Goal: Information Seeking & Learning: Learn about a topic

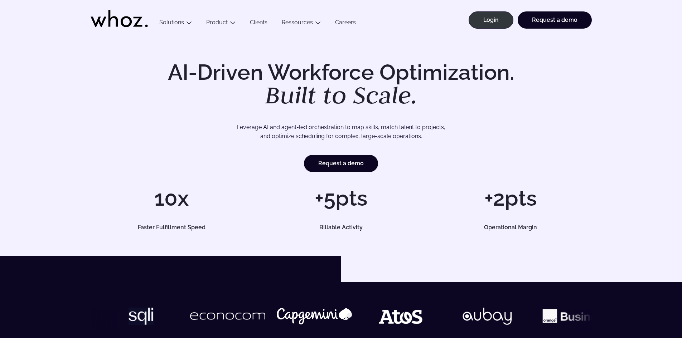
click at [354, 21] on link "Careers" at bounding box center [345, 24] width 35 height 10
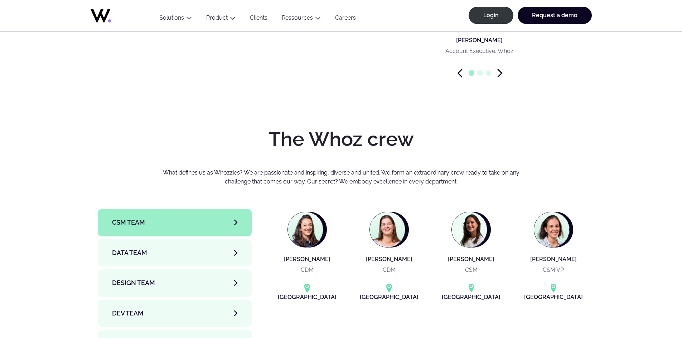
scroll to position [2256, 0]
click at [132, 218] on span "CSM team" at bounding box center [128, 223] width 33 height 10
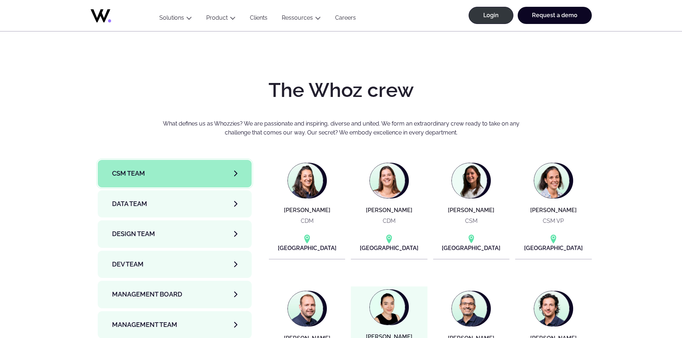
scroll to position [2292, 0]
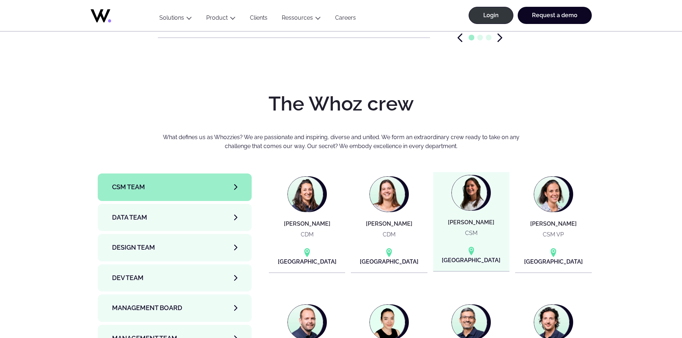
click at [476, 229] on p "CSM" at bounding box center [471, 233] width 13 height 9
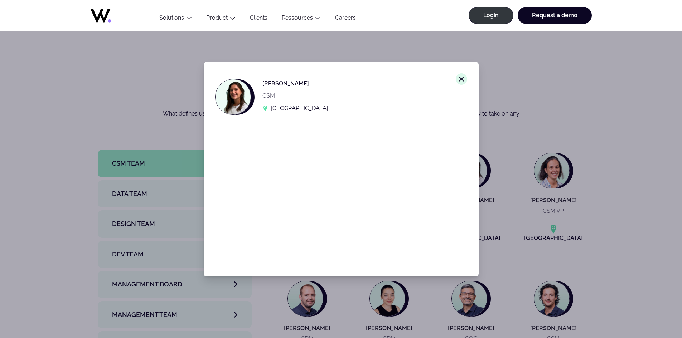
scroll to position [2327, 0]
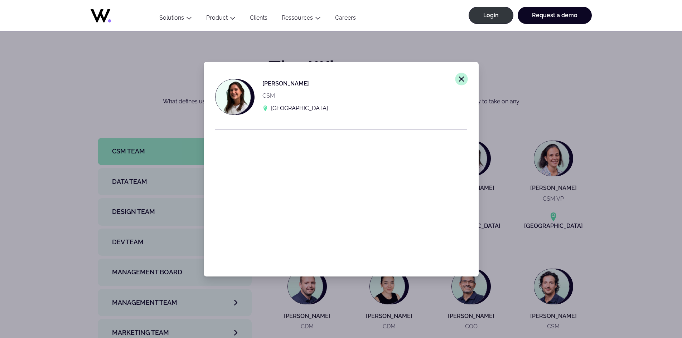
click at [457, 84] on button "Close modal window." at bounding box center [461, 79] width 13 height 13
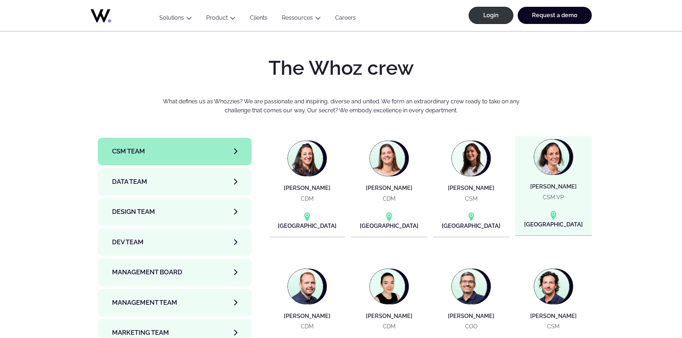
click at [553, 184] on h4 "[PERSON_NAME]" at bounding box center [553, 187] width 47 height 6
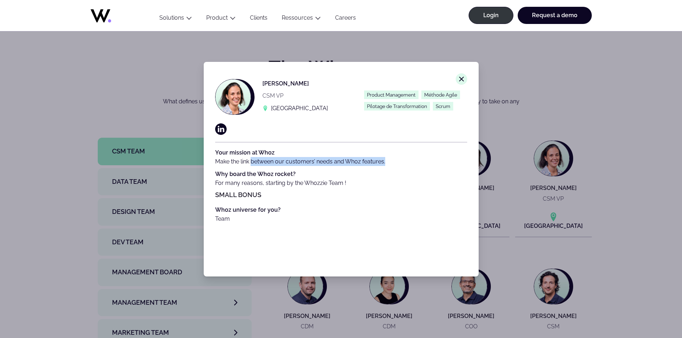
drag, startPoint x: 252, startPoint y: 160, endPoint x: 396, endPoint y: 162, distance: 144.0
click at [396, 162] on p "Your mission at Whoz Make the link between our customers’ needs and Whoz featur…" at bounding box center [341, 157] width 252 height 18
drag, startPoint x: 257, startPoint y: 185, endPoint x: 353, endPoint y: 185, distance: 95.6
click at [353, 185] on p "Why board the Whoz rocket? For many reasons, starting by the Whozzie Team !" at bounding box center [341, 179] width 252 height 18
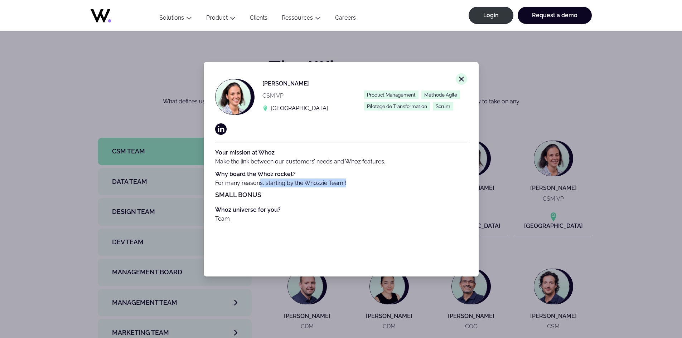
click at [353, 185] on p "Why board the Whoz rocket? For many reasons, starting by the Whozzie Team !" at bounding box center [341, 179] width 252 height 18
click at [610, 171] on div "Close modal window. [PERSON_NAME] CSM VP [GEOGRAPHIC_DATA] Product Management M…" at bounding box center [341, 169] width 682 height 338
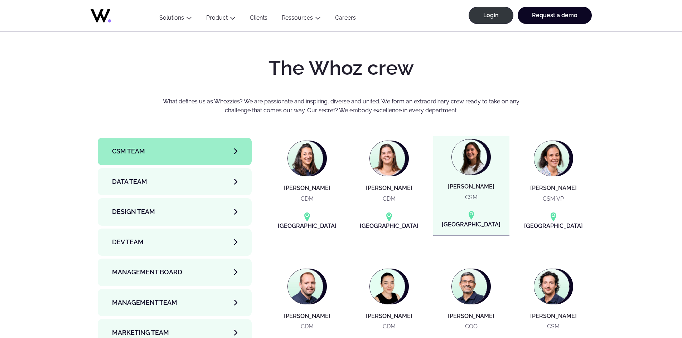
click at [460, 140] on img at bounding box center [469, 157] width 35 height 35
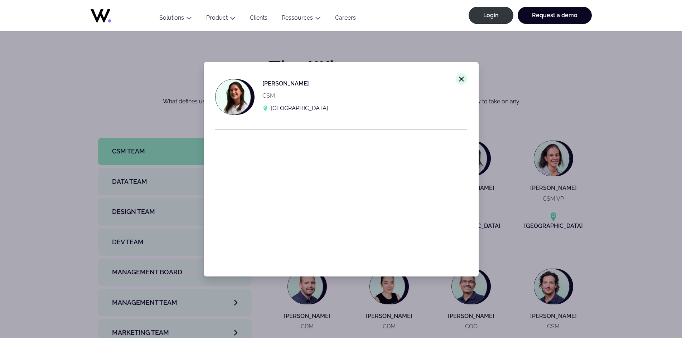
drag, startPoint x: 681, startPoint y: 180, endPoint x: 669, endPoint y: 183, distance: 12.2
click at [681, 180] on div "Close modal window. [PERSON_NAME] CSM [GEOGRAPHIC_DATA]" at bounding box center [341, 169] width 682 height 338
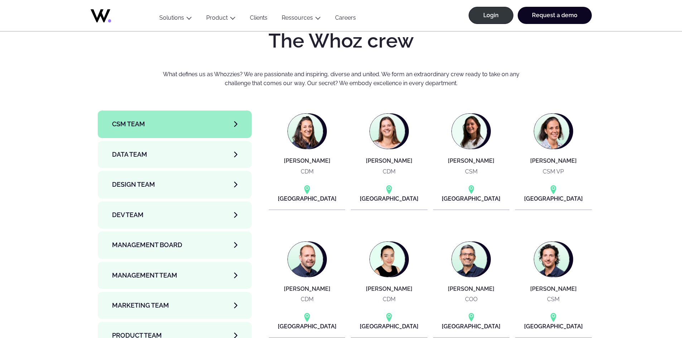
scroll to position [2399, 0]
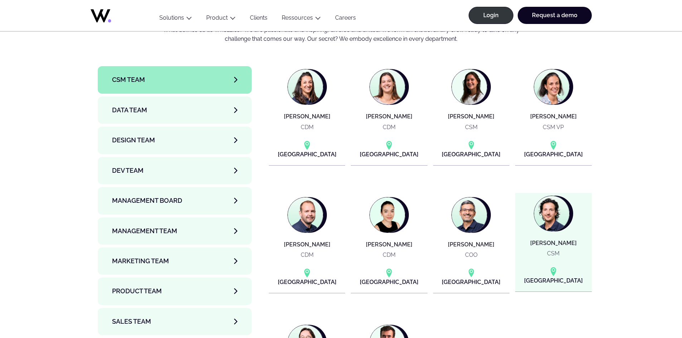
click at [557, 196] on img at bounding box center [551, 213] width 35 height 35
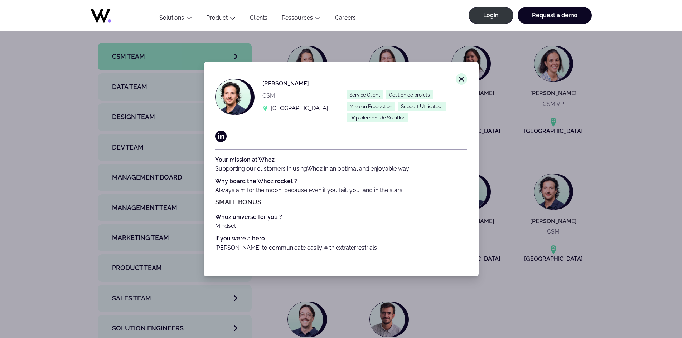
scroll to position [2435, 0]
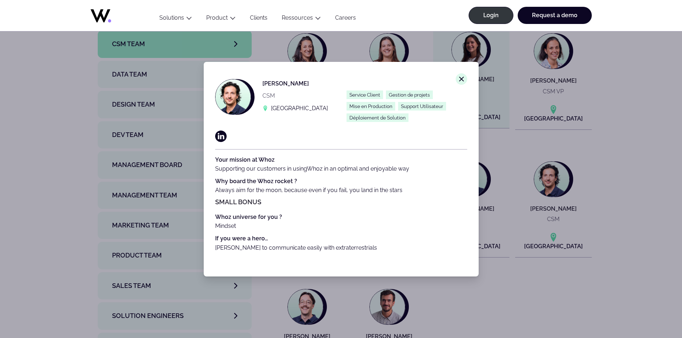
click at [459, 79] on line at bounding box center [461, 79] width 4 height 4
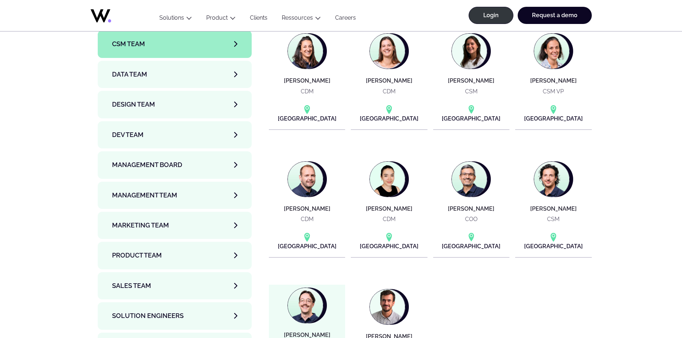
click at [315, 290] on img at bounding box center [305, 305] width 35 height 35
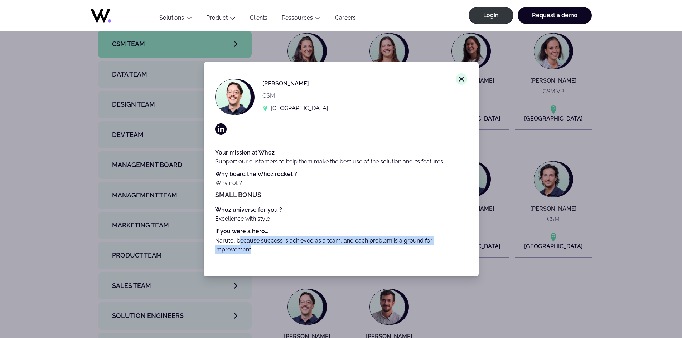
drag, startPoint x: 240, startPoint y: 240, endPoint x: 381, endPoint y: 247, distance: 140.9
click at [381, 247] on p "If you were a hero… Naruto, because success is achieved as a team, and each pro…" at bounding box center [341, 240] width 252 height 27
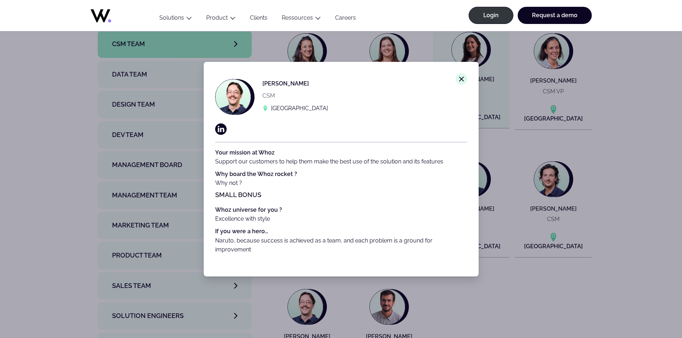
drag, startPoint x: 455, startPoint y: 81, endPoint x: 455, endPoint y: 87, distance: 6.8
click at [459, 81] on icon "Close modal window." at bounding box center [462, 79] width 6 height 6
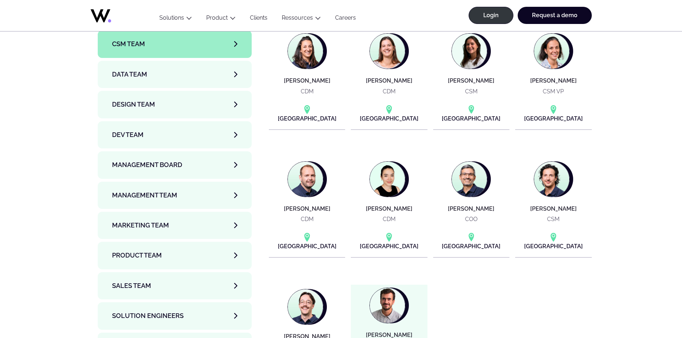
click at [391, 291] on img at bounding box center [387, 305] width 35 height 35
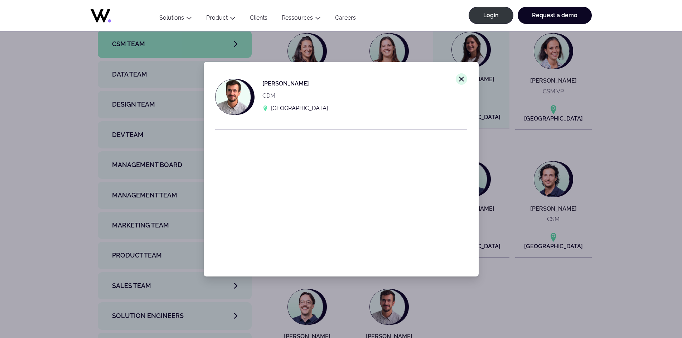
click at [459, 78] on icon "Close modal window." at bounding box center [462, 79] width 6 height 6
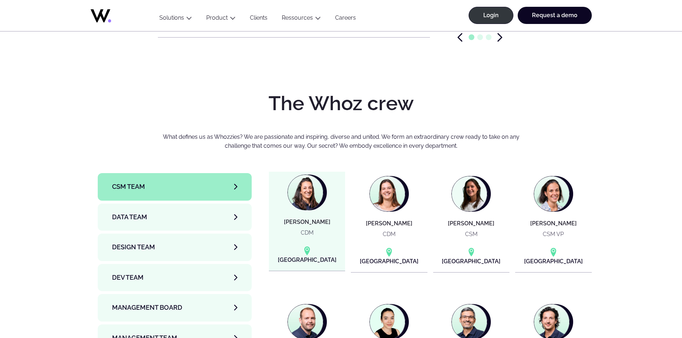
scroll to position [2292, 0]
click at [303, 175] on figure at bounding box center [306, 193] width 36 height 36
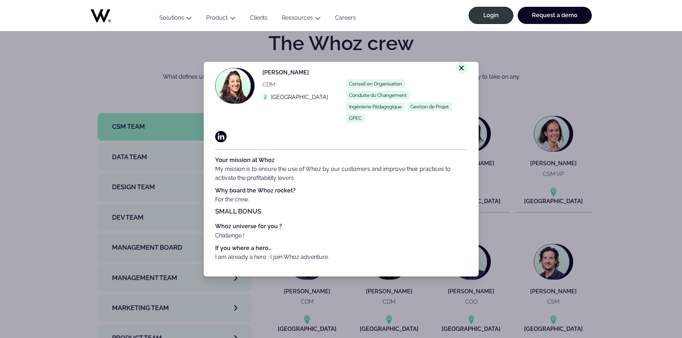
scroll to position [2363, 0]
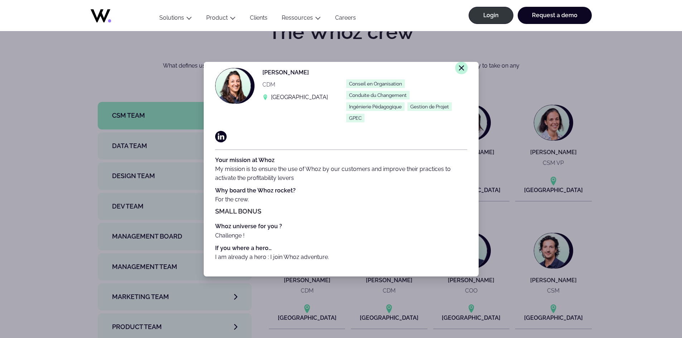
click at [459, 66] on line at bounding box center [461, 68] width 4 height 4
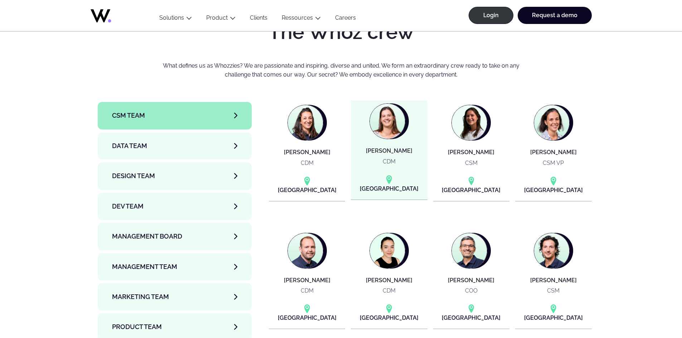
click at [385, 104] on img at bounding box center [387, 121] width 35 height 35
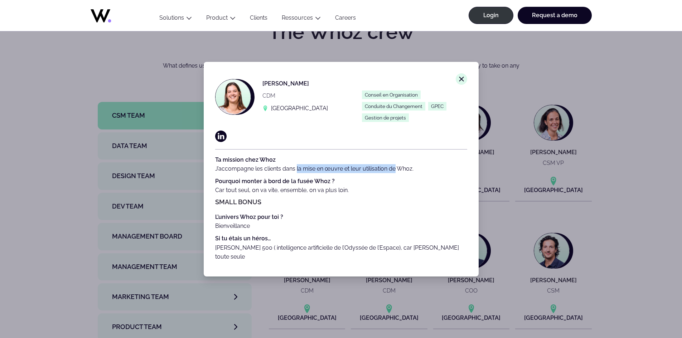
drag, startPoint x: 296, startPoint y: 169, endPoint x: 393, endPoint y: 171, distance: 97.8
click at [393, 171] on span "Ta mission chez Whoz J’accompagne les clients dans la mise en œuvre et leur uti…" at bounding box center [314, 164] width 198 height 16
drag, startPoint x: 220, startPoint y: 190, endPoint x: 354, endPoint y: 193, distance: 134.3
click at [354, 193] on p "Pourquoi monter à bord de la fusée Whoz ? Car tout seul, on va vite, ensemble, …" at bounding box center [341, 186] width 252 height 18
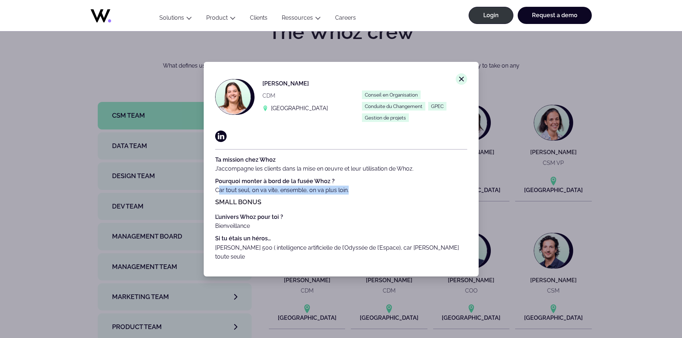
click at [355, 193] on p "Pourquoi monter à bord de la fusée Whoz ? Car tout seul, on va vite, ensemble, …" at bounding box center [341, 186] width 252 height 18
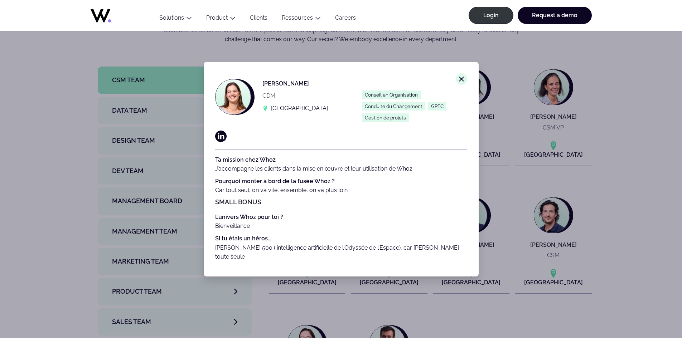
scroll to position [2399, 0]
click at [459, 82] on button "Close modal window." at bounding box center [461, 79] width 13 height 13
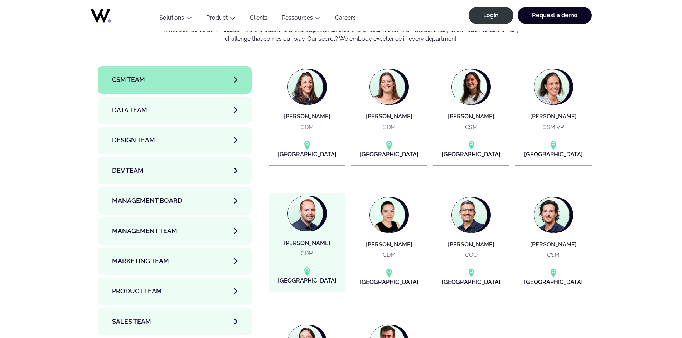
click at [303, 202] on article "[PERSON_NAME] CDM [GEOGRAPHIC_DATA]" at bounding box center [307, 242] width 76 height 99
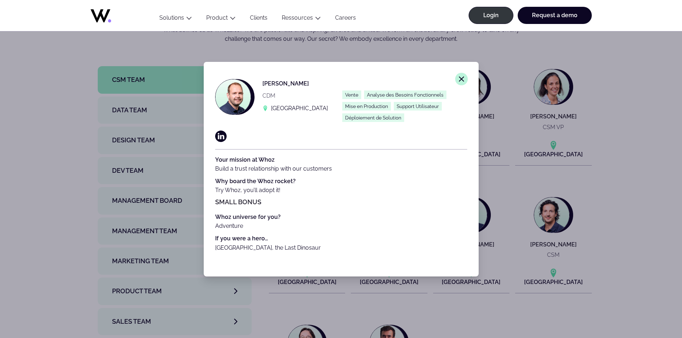
click at [455, 79] on button "Close modal window." at bounding box center [461, 79] width 13 height 13
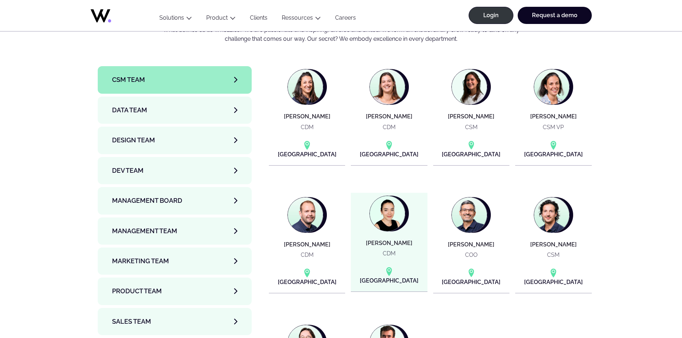
click at [398, 206] on article "[PERSON_NAME] CDM [GEOGRAPHIC_DATA]" at bounding box center [389, 242] width 76 height 99
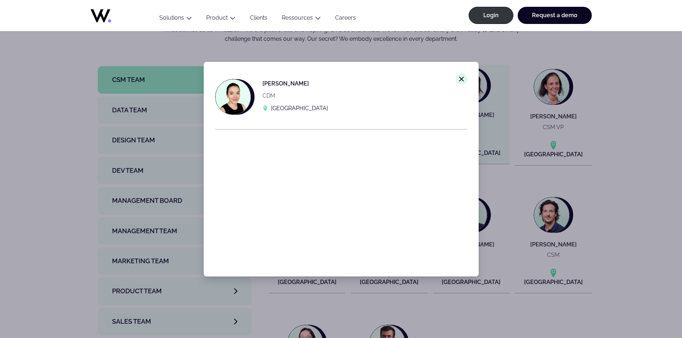
click at [459, 80] on icon "Close modal window." at bounding box center [462, 79] width 6 height 6
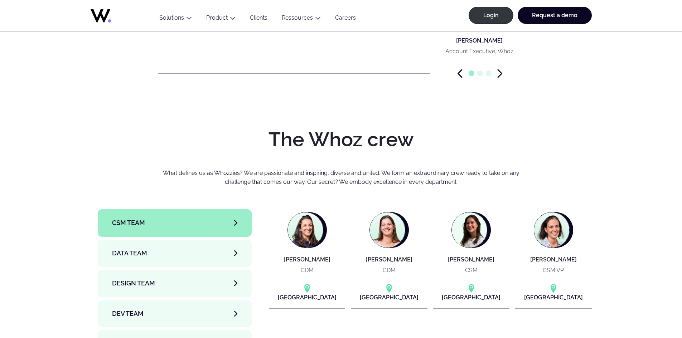
scroll to position [2292, 0]
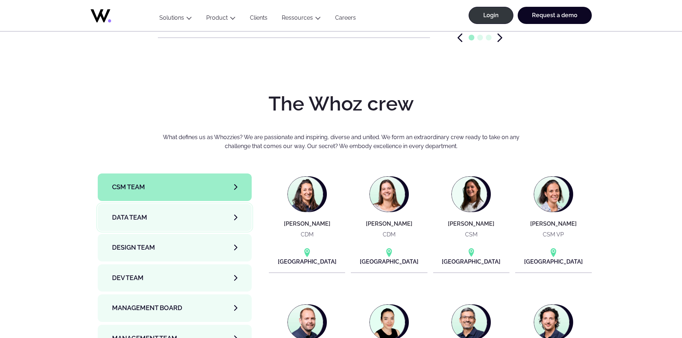
click at [150, 204] on link "Data team" at bounding box center [175, 217] width 154 height 27
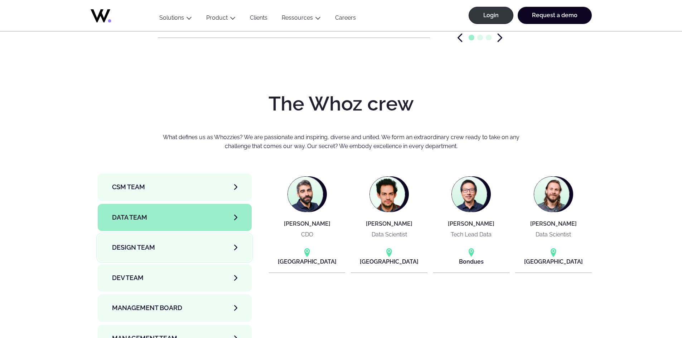
click at [159, 234] on link "Design team" at bounding box center [175, 247] width 154 height 27
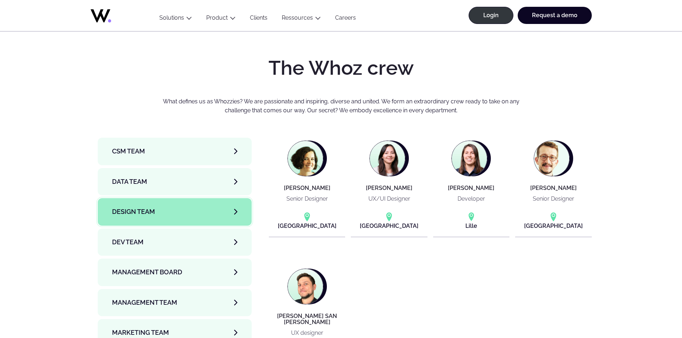
scroll to position [2363, 0]
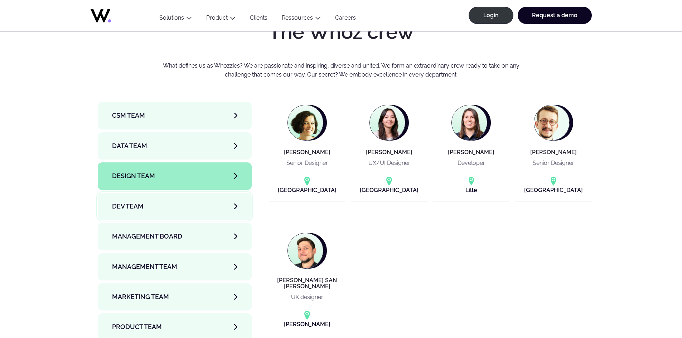
click at [159, 193] on link "Dev team" at bounding box center [175, 206] width 154 height 27
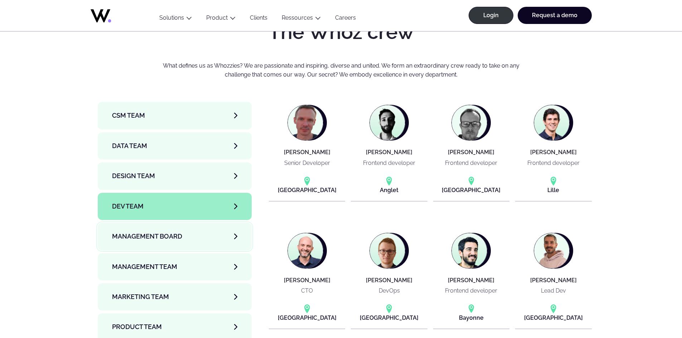
click at [172, 232] on span "Management Board" at bounding box center [147, 237] width 70 height 10
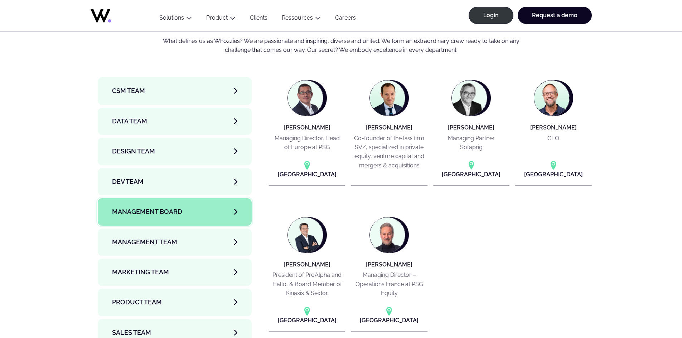
scroll to position [2399, 0]
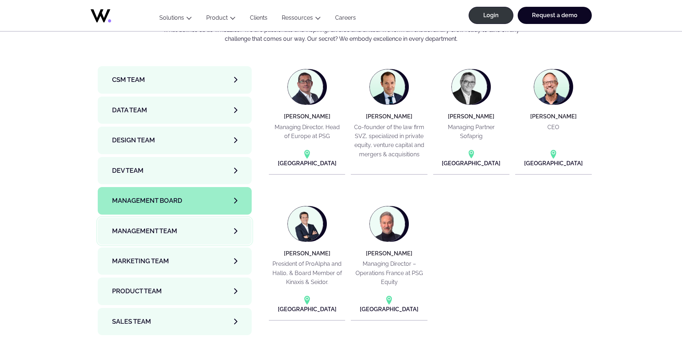
click at [152, 226] on span "Management Team" at bounding box center [144, 231] width 65 height 10
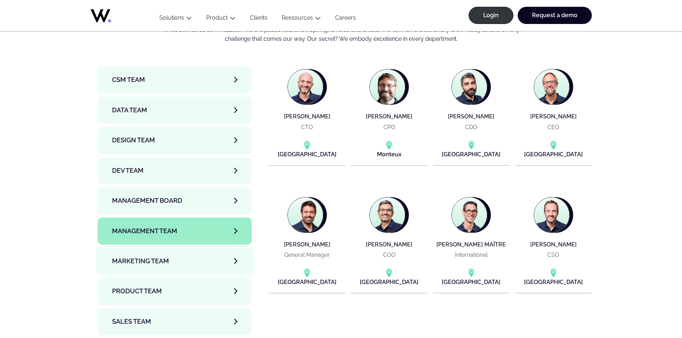
click at [157, 256] on span "Marketing Team" at bounding box center [140, 261] width 57 height 10
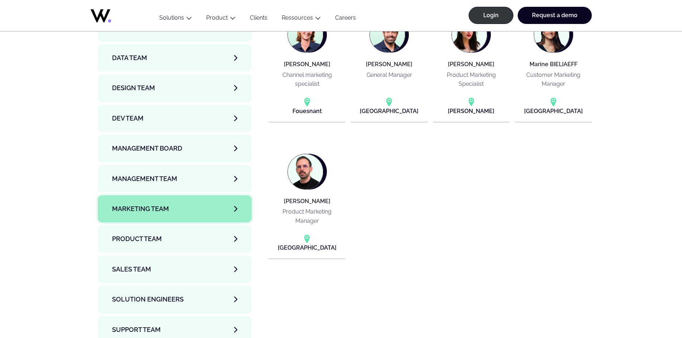
scroll to position [2471, 0]
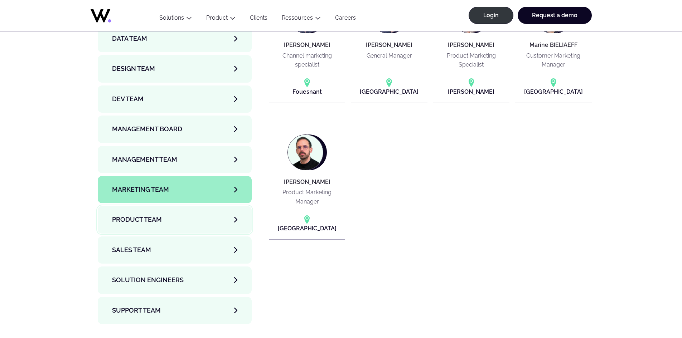
click at [162, 215] on span "Product team" at bounding box center [137, 220] width 50 height 10
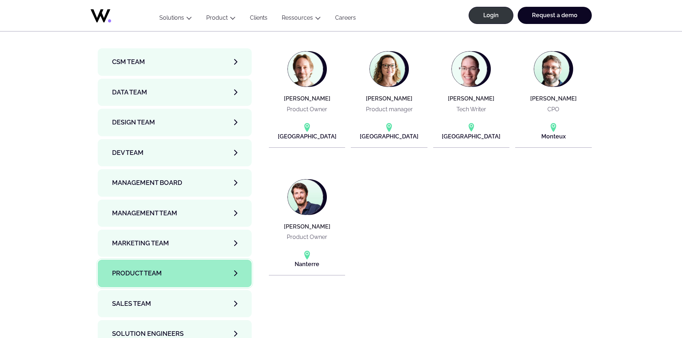
scroll to position [2435, 0]
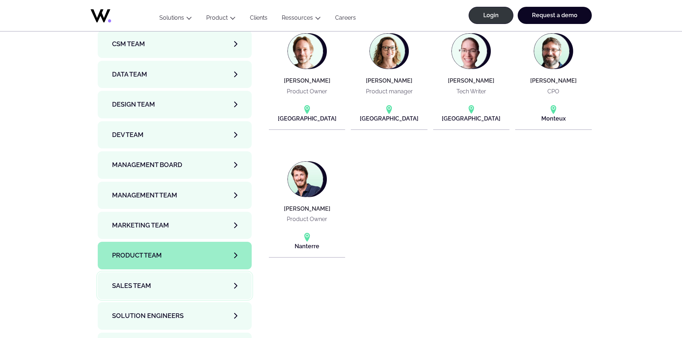
click at [134, 281] on span "Sales team" at bounding box center [131, 286] width 39 height 10
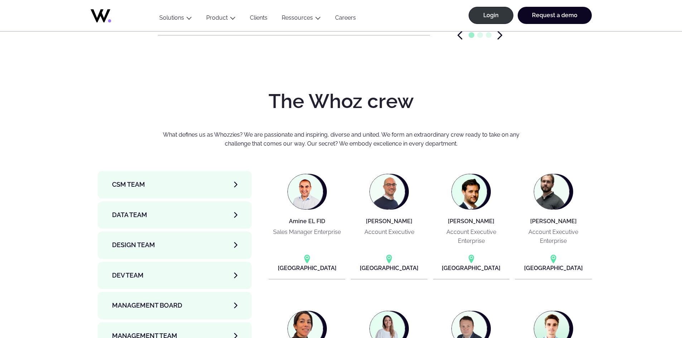
scroll to position [2292, 0]
